Goal: Navigation & Orientation: Understand site structure

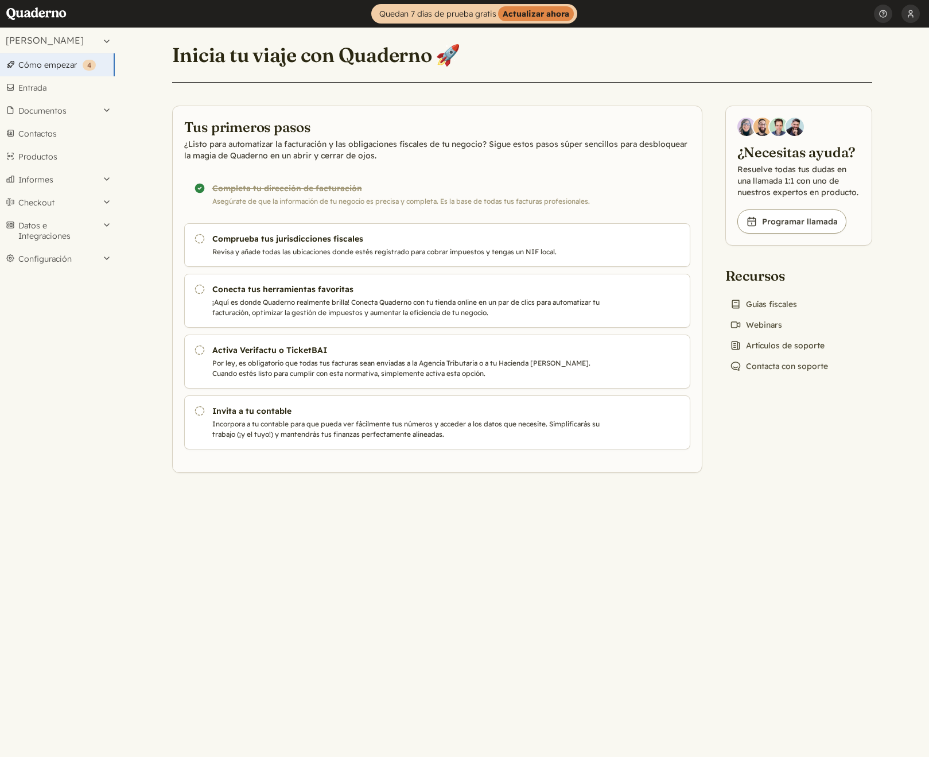
click at [156, 98] on main "Inicia tu viaje con Quaderno 🚀 Tus primeros pasos ¿Listo para automatizar la fa…" at bounding box center [522, 392] width 814 height 729
click at [141, 126] on main "Inicia tu viaje con Quaderno 🚀 Tus primeros pasos ¿Listo para automatizar la fa…" at bounding box center [522, 392] width 814 height 729
click at [68, 90] on link "Entrada" at bounding box center [57, 87] width 115 height 23
click at [73, 257] on button "Configuración" at bounding box center [57, 258] width 115 height 23
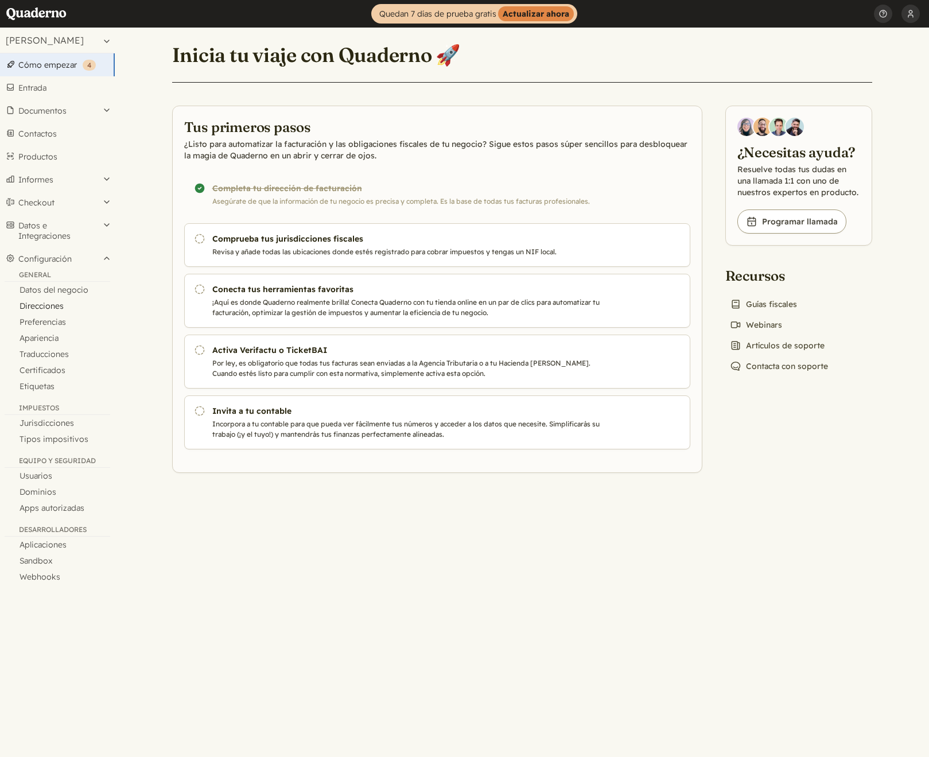
click at [58, 305] on link "Direcciones" at bounding box center [57, 306] width 115 height 16
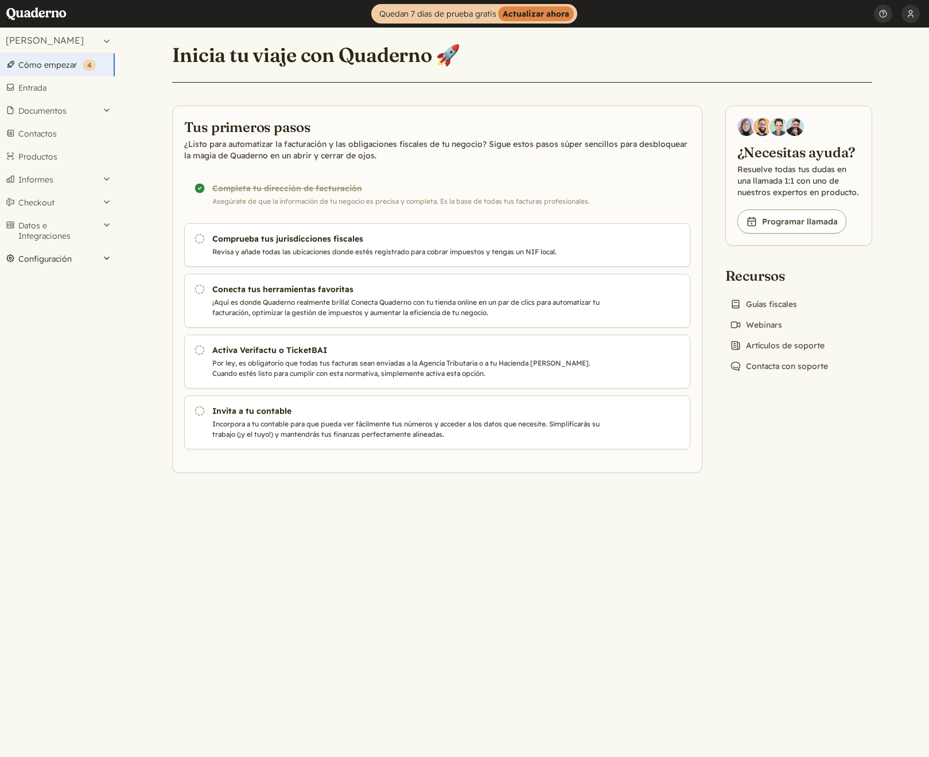
click at [80, 256] on button "Configuración" at bounding box center [57, 258] width 115 height 23
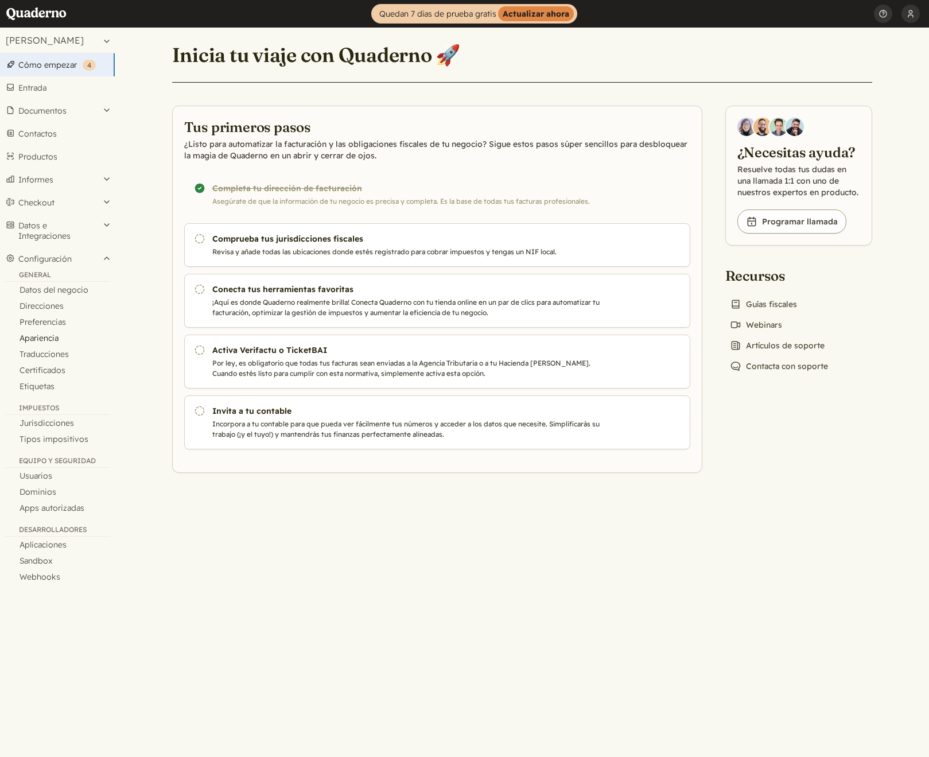
click at [56, 337] on link "Apariencia" at bounding box center [57, 338] width 115 height 16
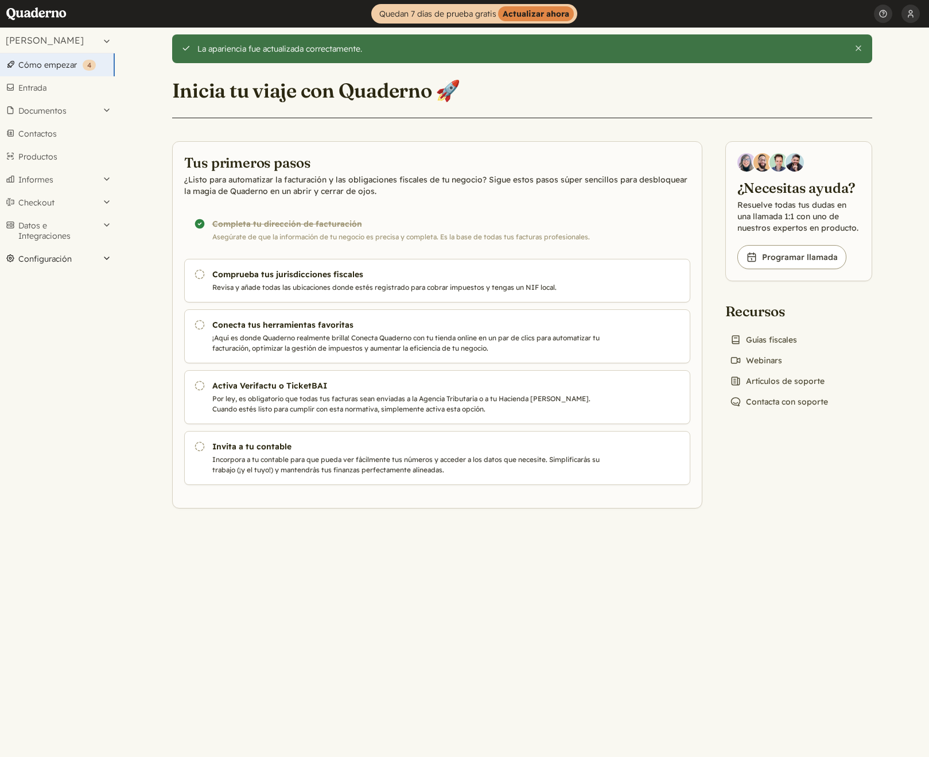
click at [86, 256] on button "Configuración" at bounding box center [57, 258] width 115 height 23
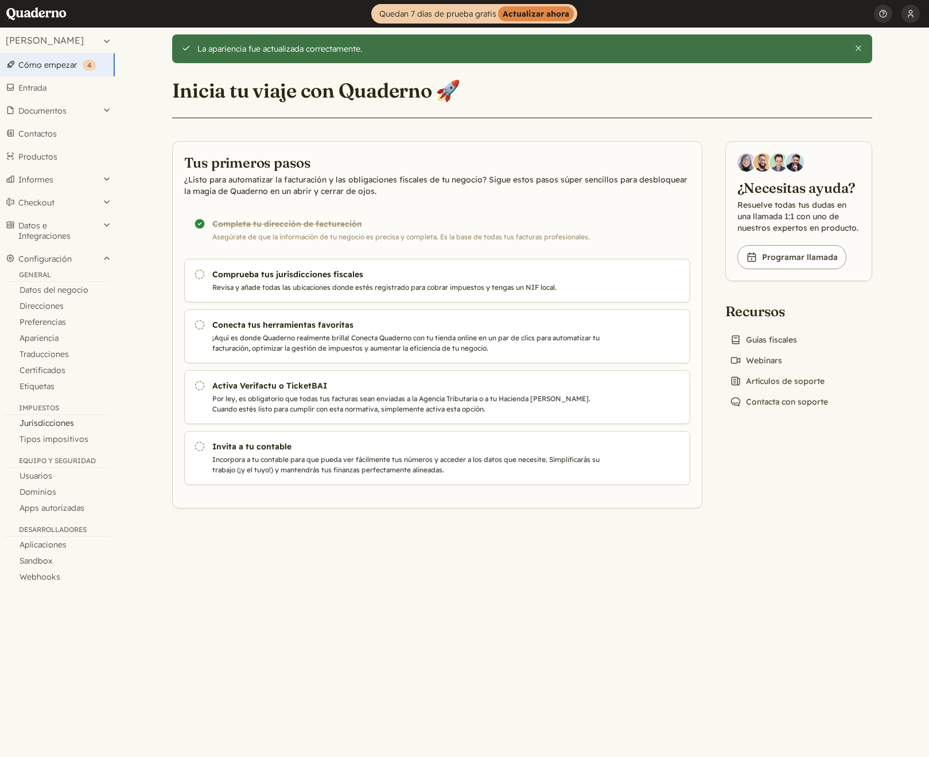
click at [68, 422] on link "Jurisdicciones" at bounding box center [57, 423] width 115 height 16
